Goal: Transaction & Acquisition: Purchase product/service

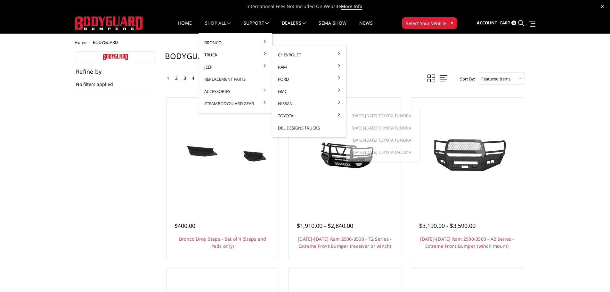
click at [301, 112] on link "Toyota" at bounding box center [309, 116] width 69 height 12
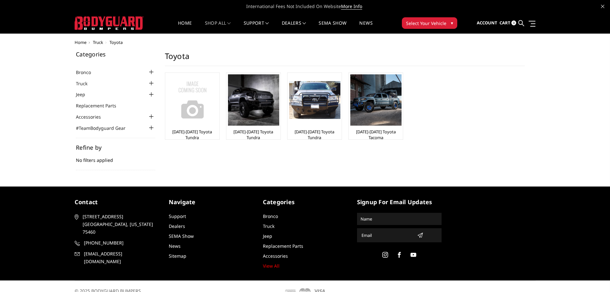
click at [103, 24] on img at bounding box center [109, 22] width 69 height 13
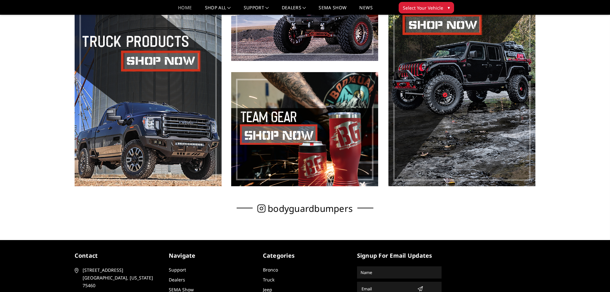
scroll to position [260, 0]
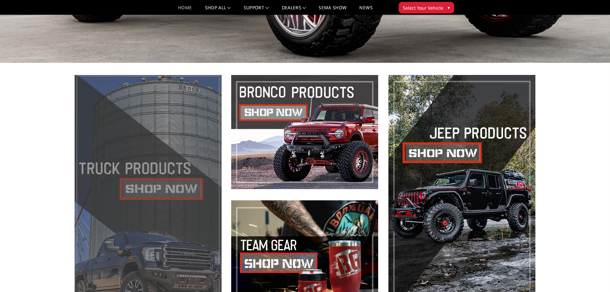
click at [153, 194] on span at bounding box center [148, 194] width 147 height 239
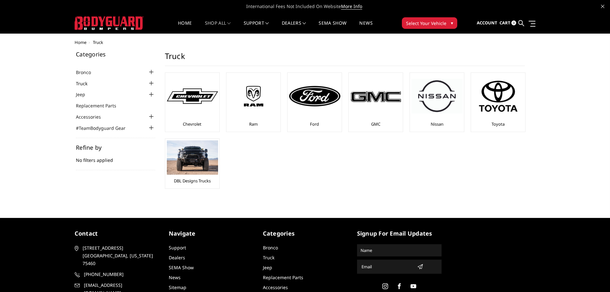
click at [87, 83] on link "Truck" at bounding box center [86, 83] width 20 height 7
click at [501, 108] on img at bounding box center [498, 96] width 51 height 44
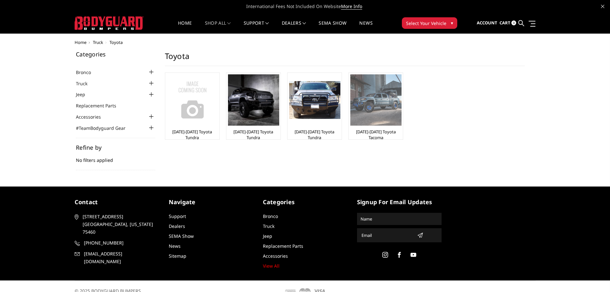
click at [373, 110] on img at bounding box center [375, 99] width 51 height 51
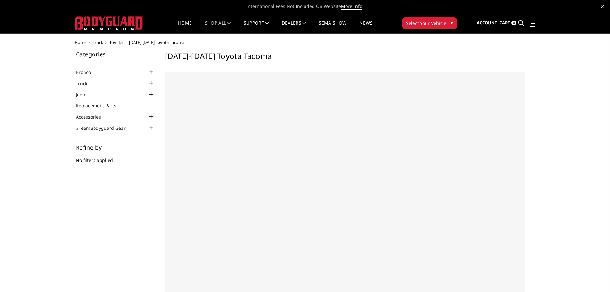
select select "US"
